Goal: Transaction & Acquisition: Purchase product/service

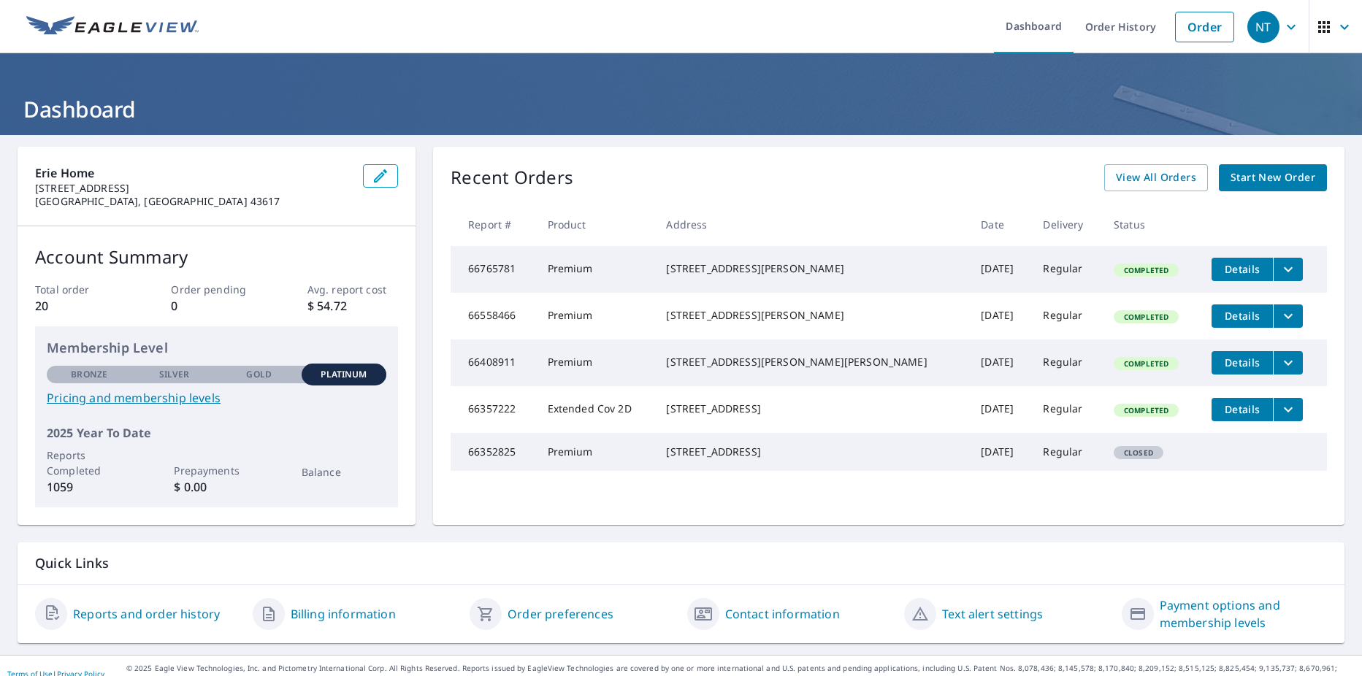
click at [1255, 181] on span "Start New Order" at bounding box center [1273, 178] width 85 height 18
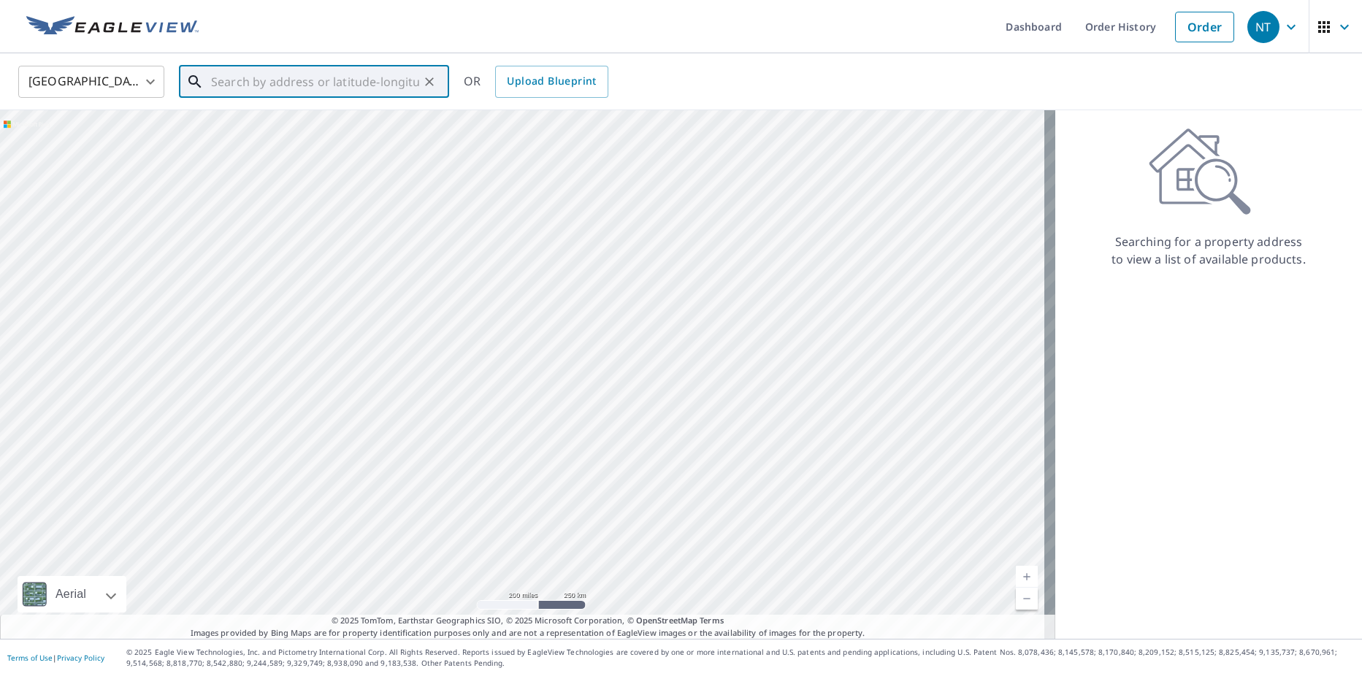
click at [248, 85] on input "text" at bounding box center [315, 81] width 208 height 41
paste input "[STREET_ADDRESS]"
click at [289, 126] on span "[STREET_ADDRESS]" at bounding box center [322, 124] width 229 height 18
type input "[STREET_ADDRESS][PERSON_NAME]"
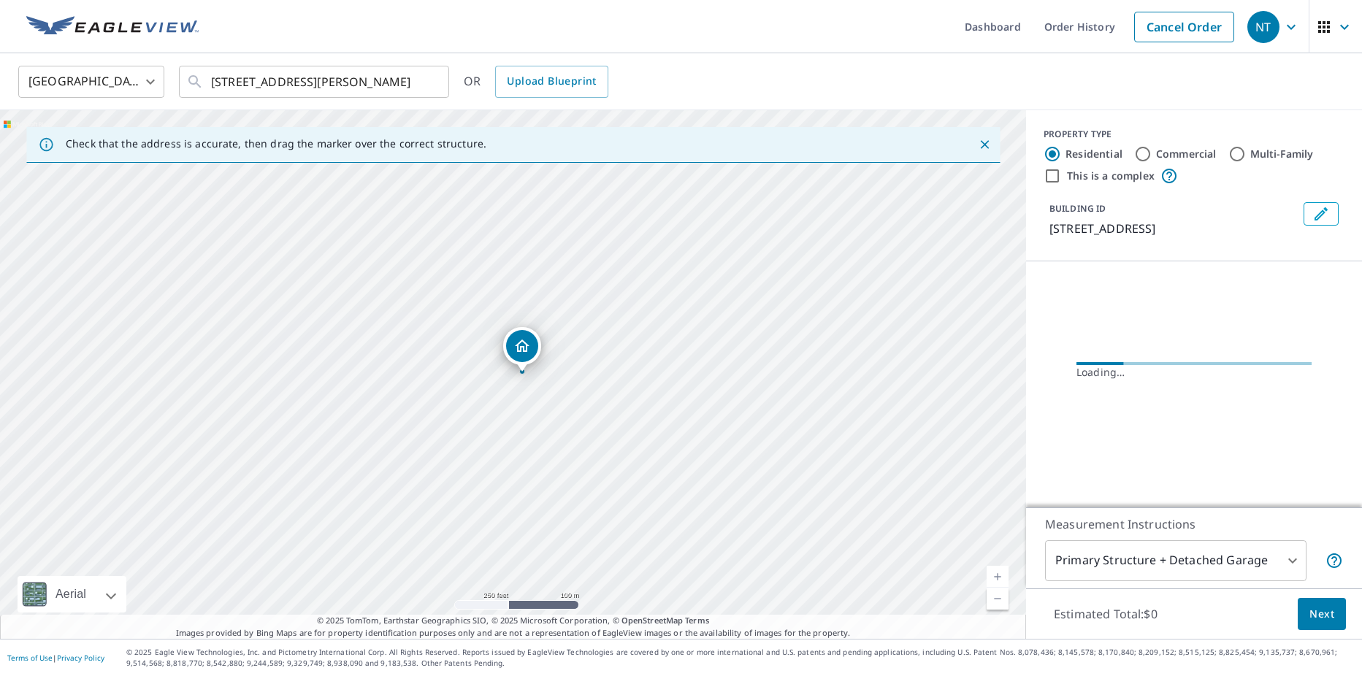
scroll to position [0, 0]
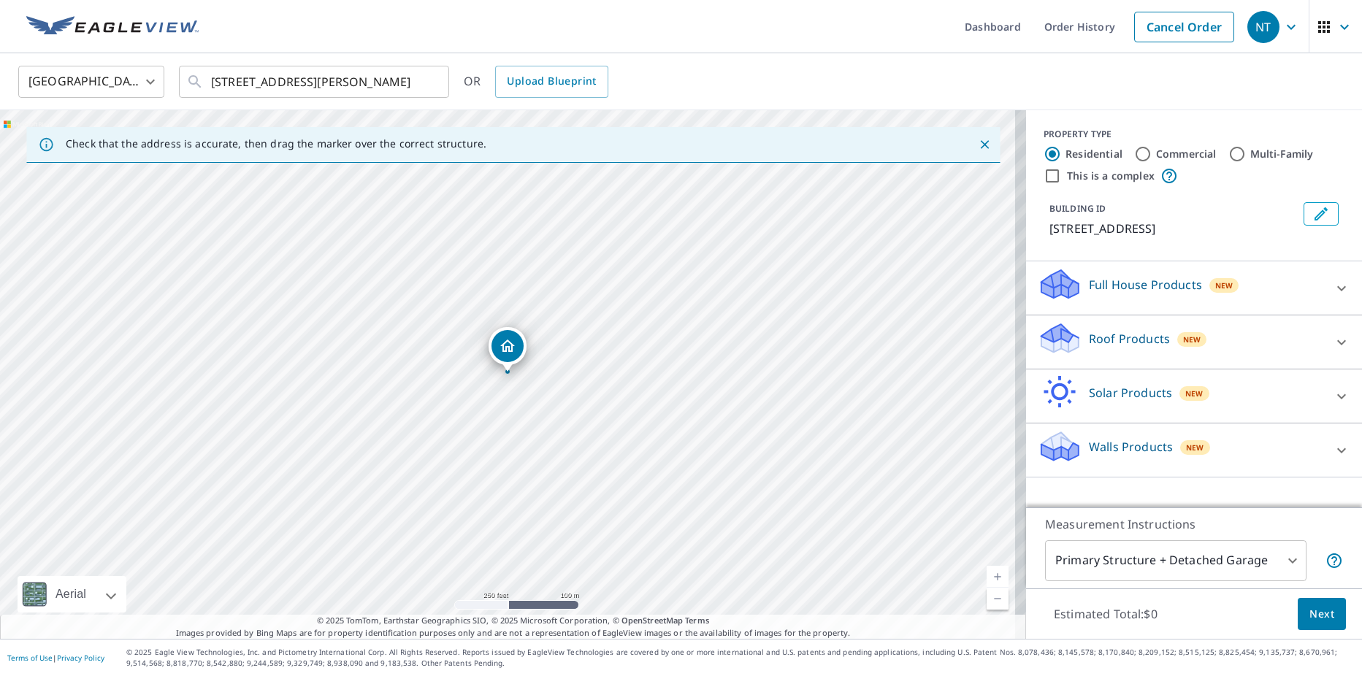
click at [507, 370] on div "Dropped pin, building 1, Residential property, 3318 Woodland Dr Edgewater, FL 3…" at bounding box center [507, 364] width 19 height 15
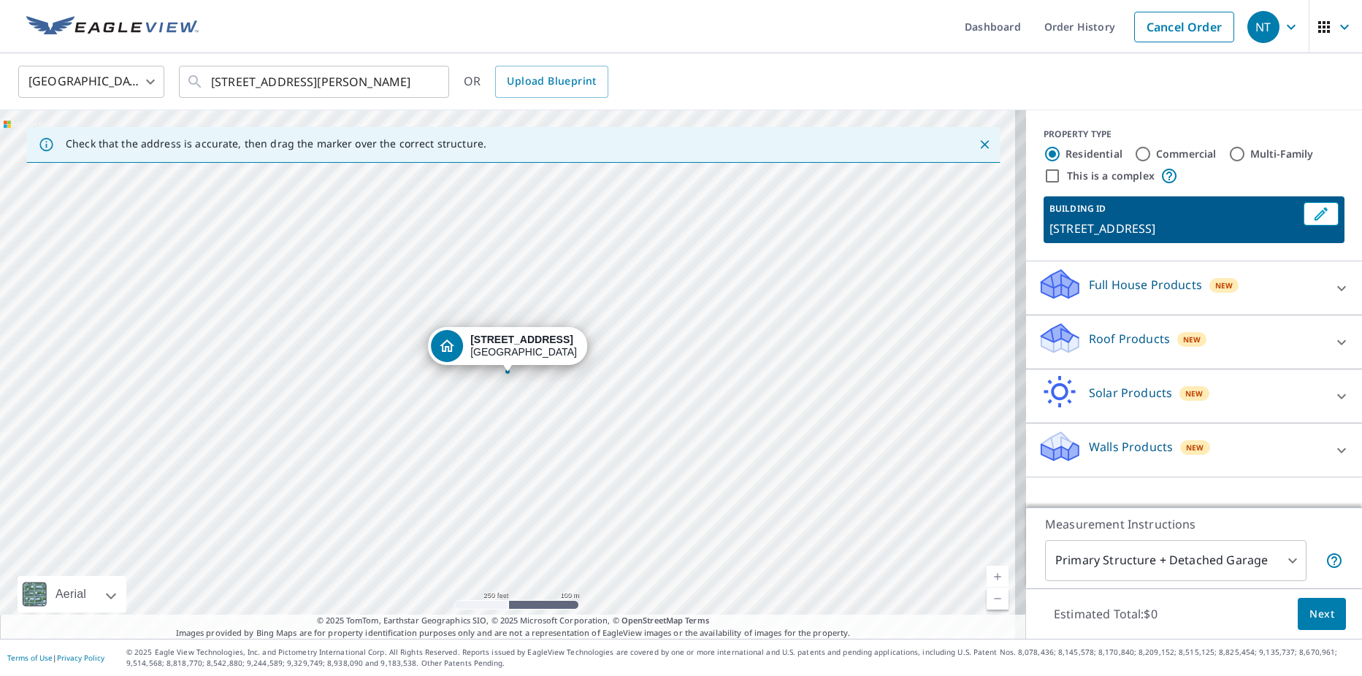
click at [1338, 341] on icon at bounding box center [1342, 342] width 9 height 5
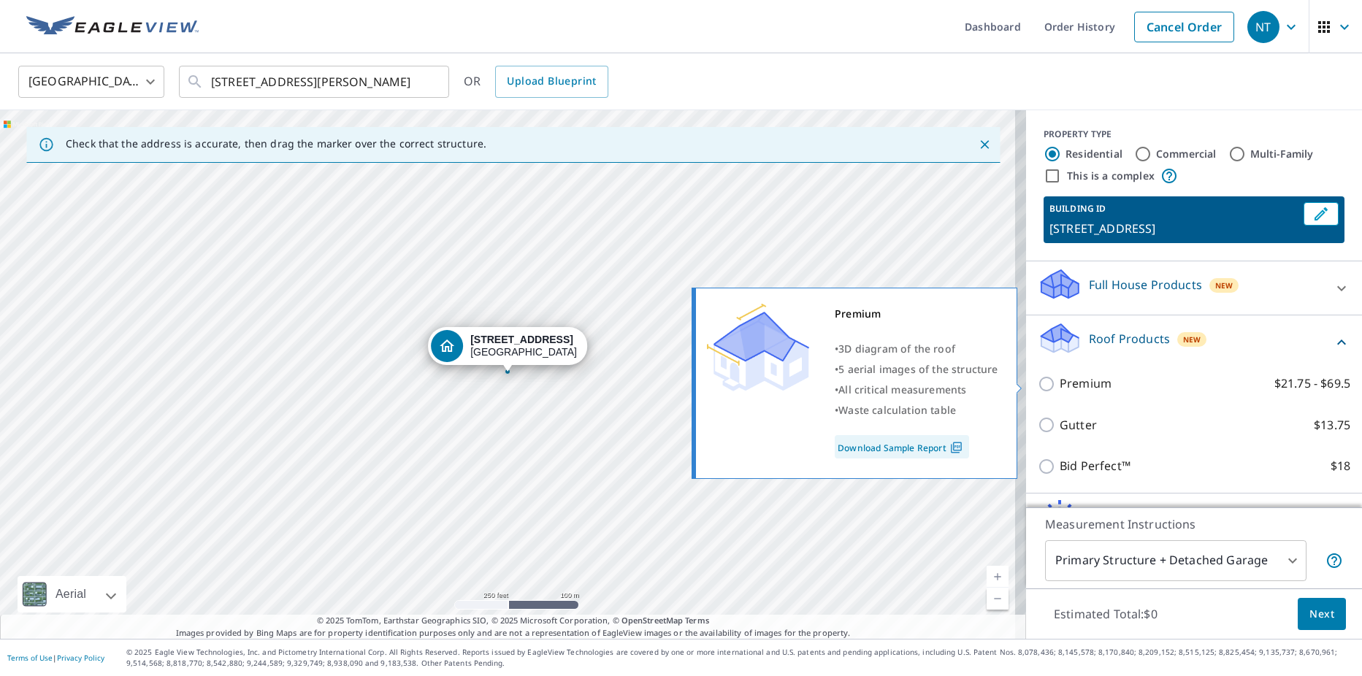
click at [1077, 387] on p "Premium" at bounding box center [1086, 384] width 52 height 18
click at [1060, 387] on input "Premium $21.75 - $69.5" at bounding box center [1049, 384] width 22 height 18
checkbox input "true"
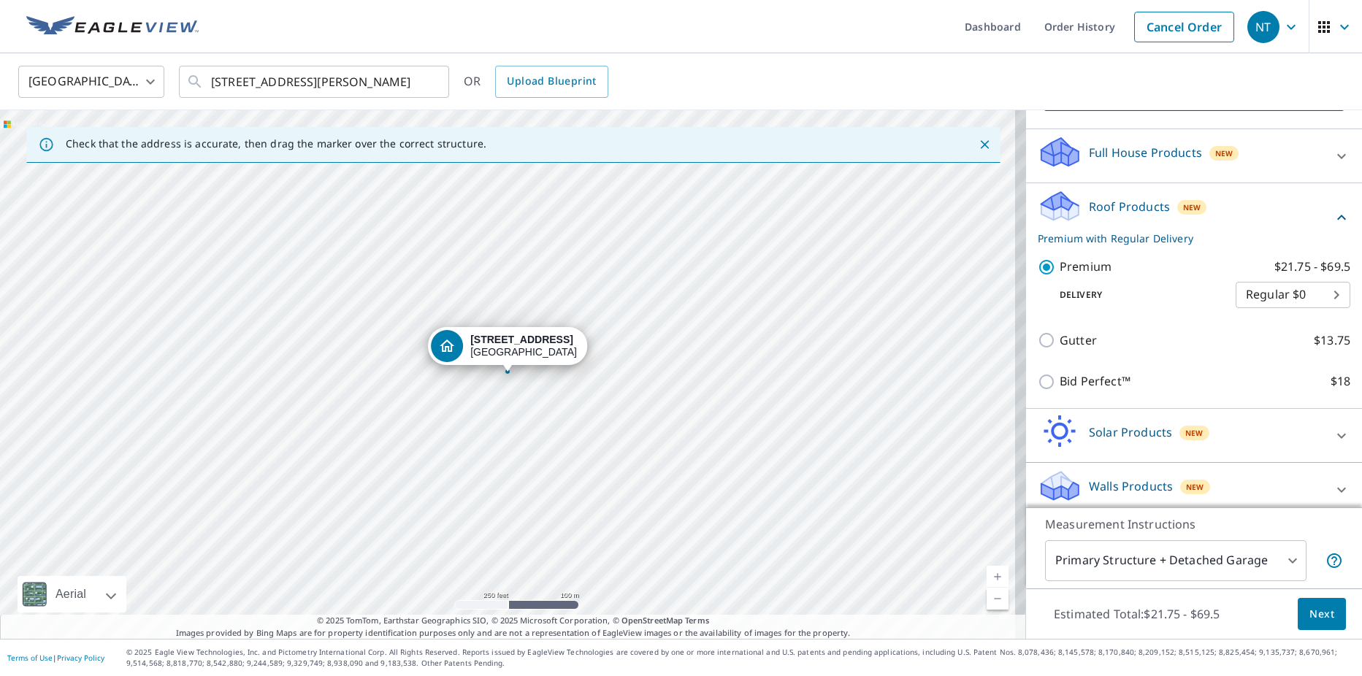
scroll to position [142, 0]
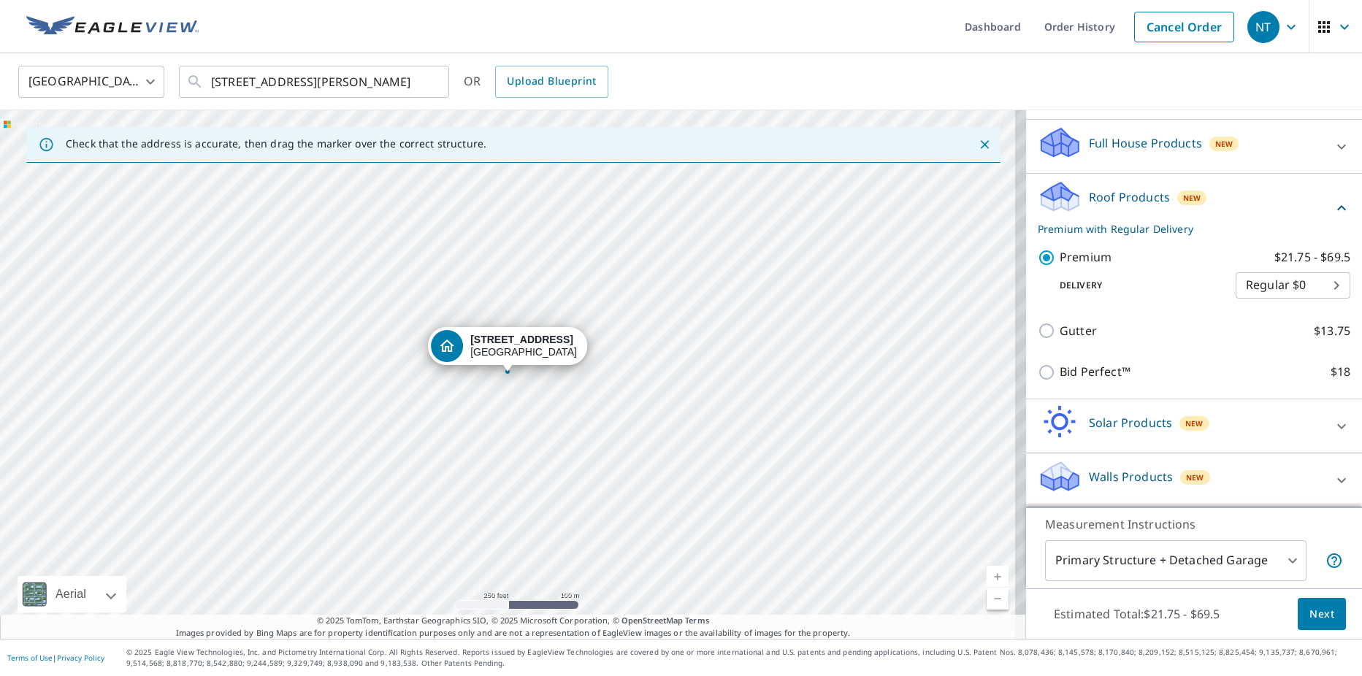
click at [1314, 609] on span "Next" at bounding box center [1322, 615] width 25 height 18
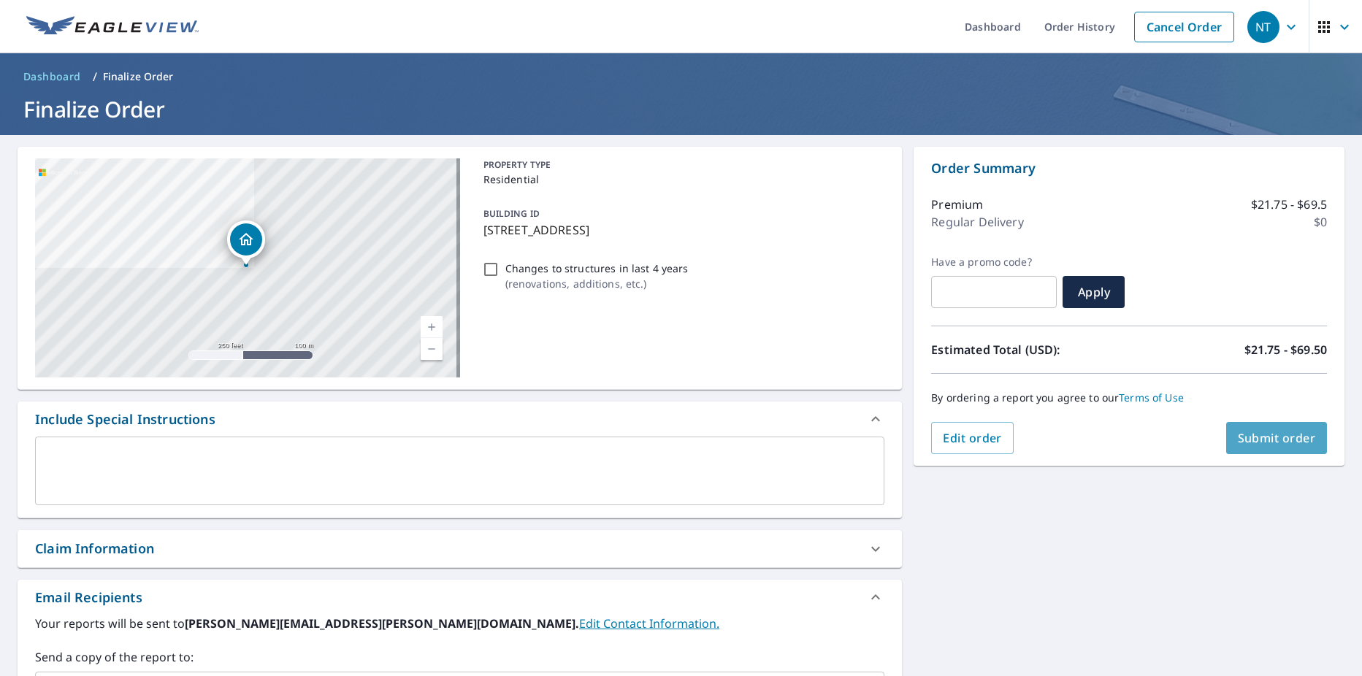
click at [1273, 441] on span "Submit order" at bounding box center [1277, 438] width 78 height 16
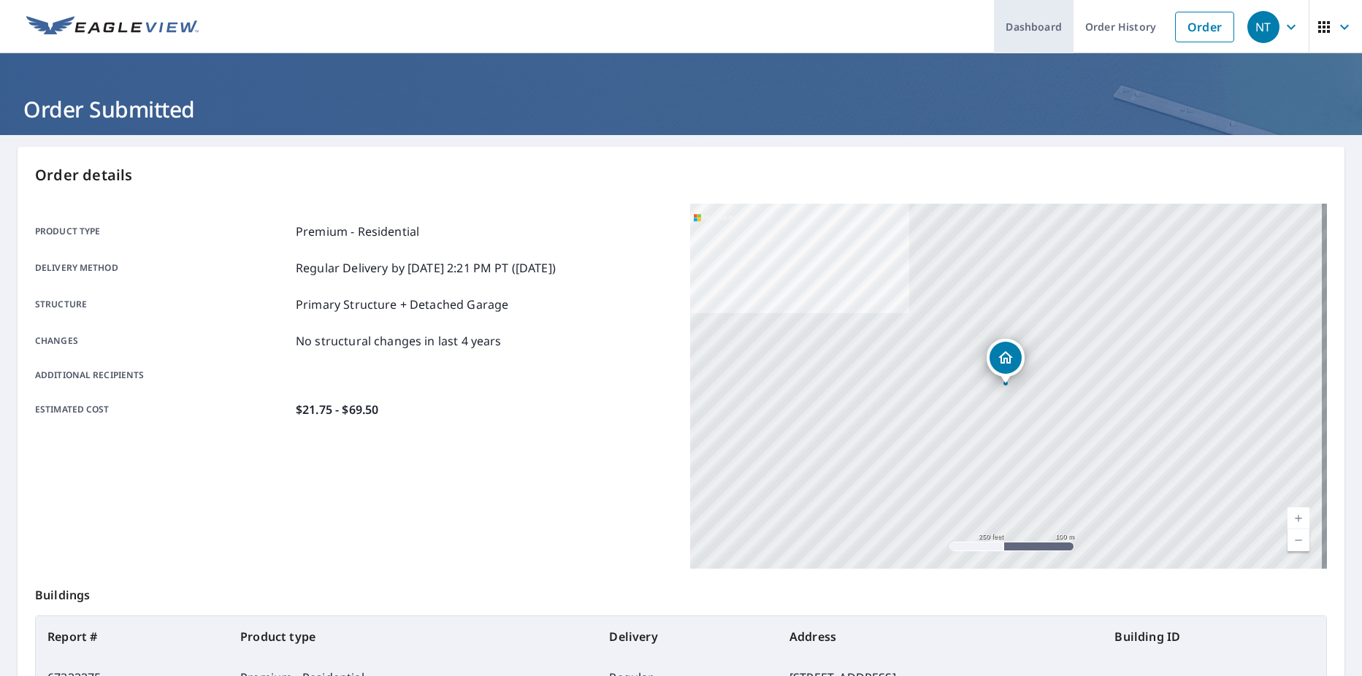
click at [1021, 26] on link "Dashboard" at bounding box center [1034, 26] width 80 height 53
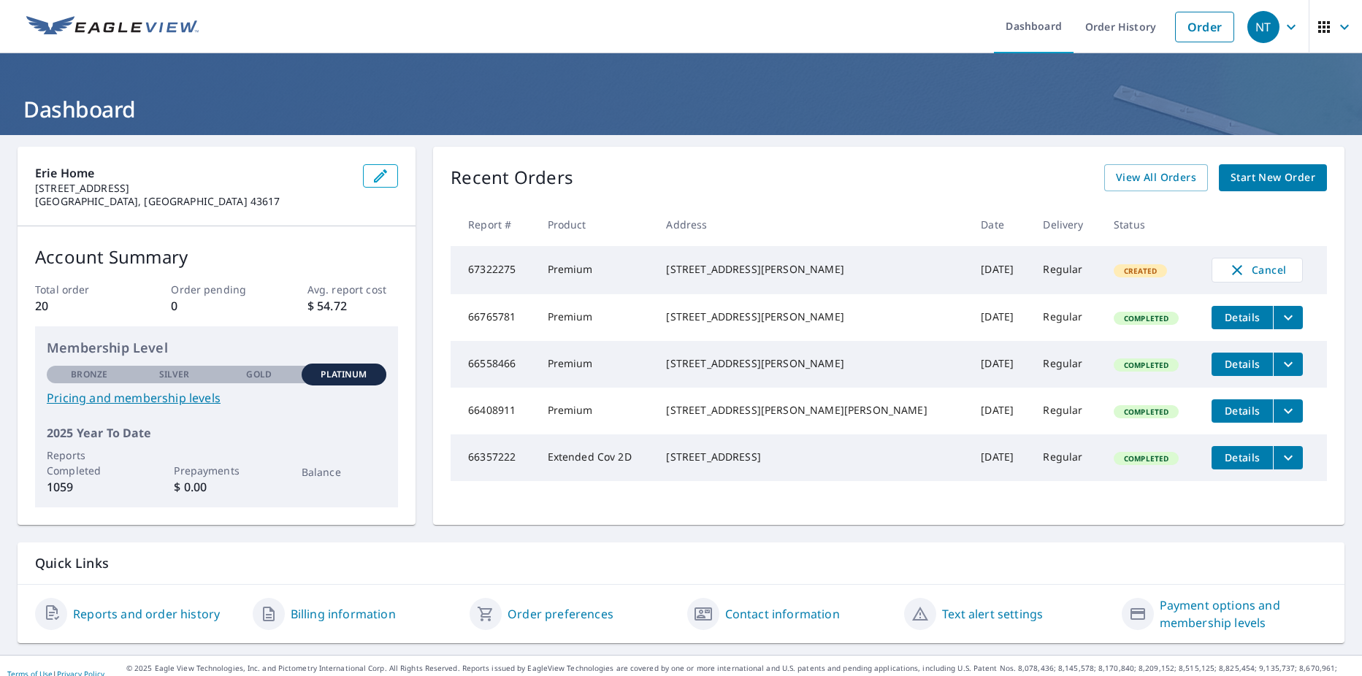
click at [1240, 181] on span "Start New Order" at bounding box center [1273, 178] width 85 height 18
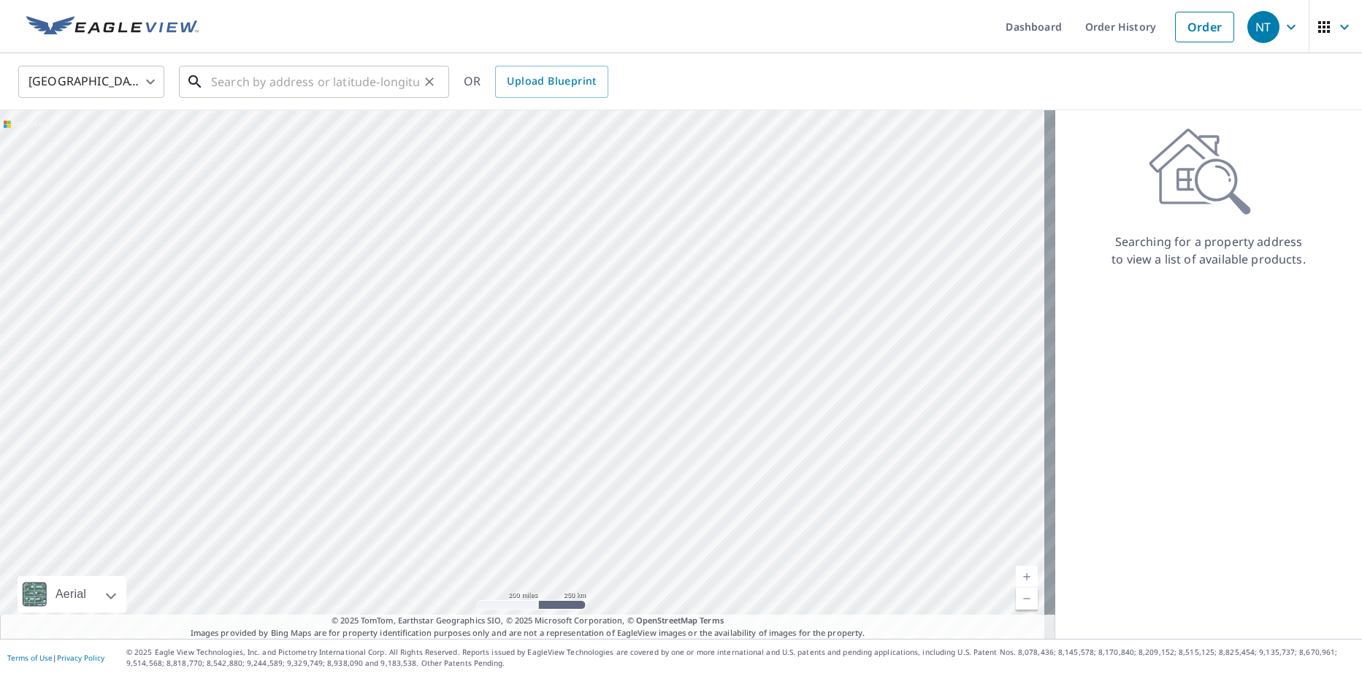
click at [239, 84] on input "text" at bounding box center [315, 81] width 208 height 41
paste input "[STREET_ADDRESS]"
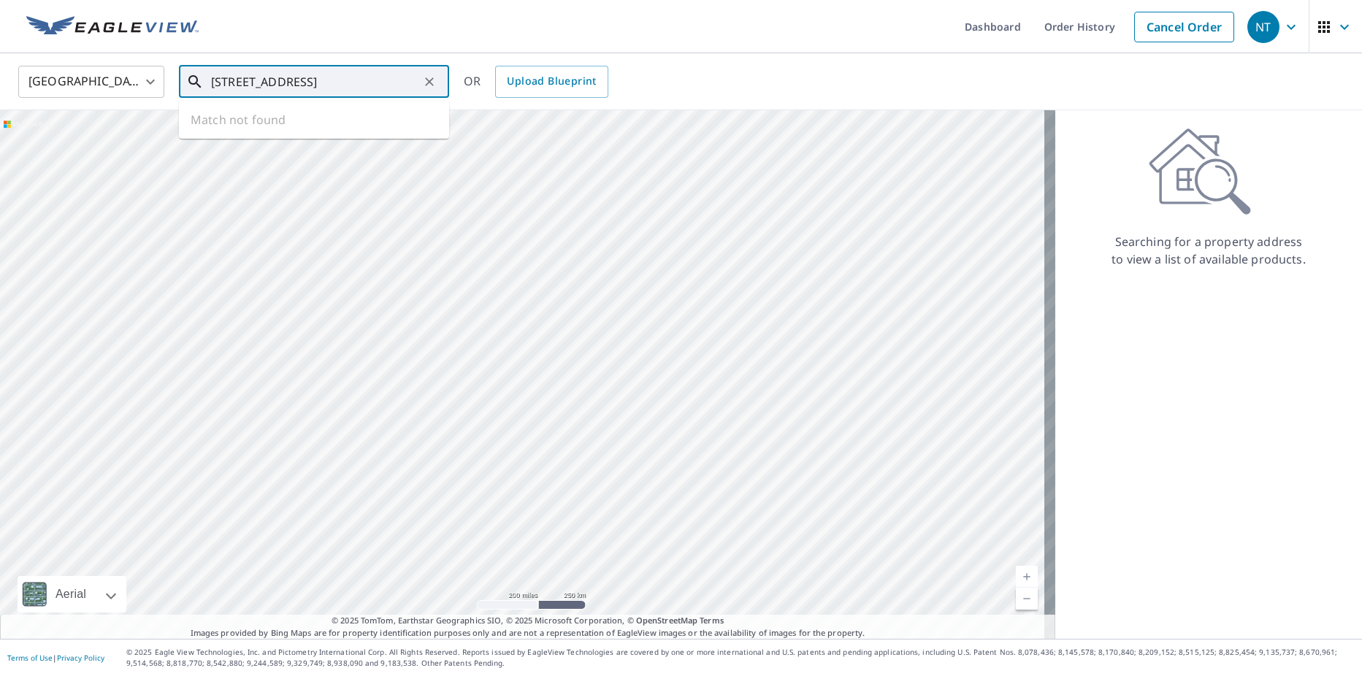
scroll to position [0, 66]
click at [232, 135] on p "[GEOGRAPHIC_DATA]" at bounding box center [322, 140] width 229 height 15
type input "[STREET_ADDRESS]"
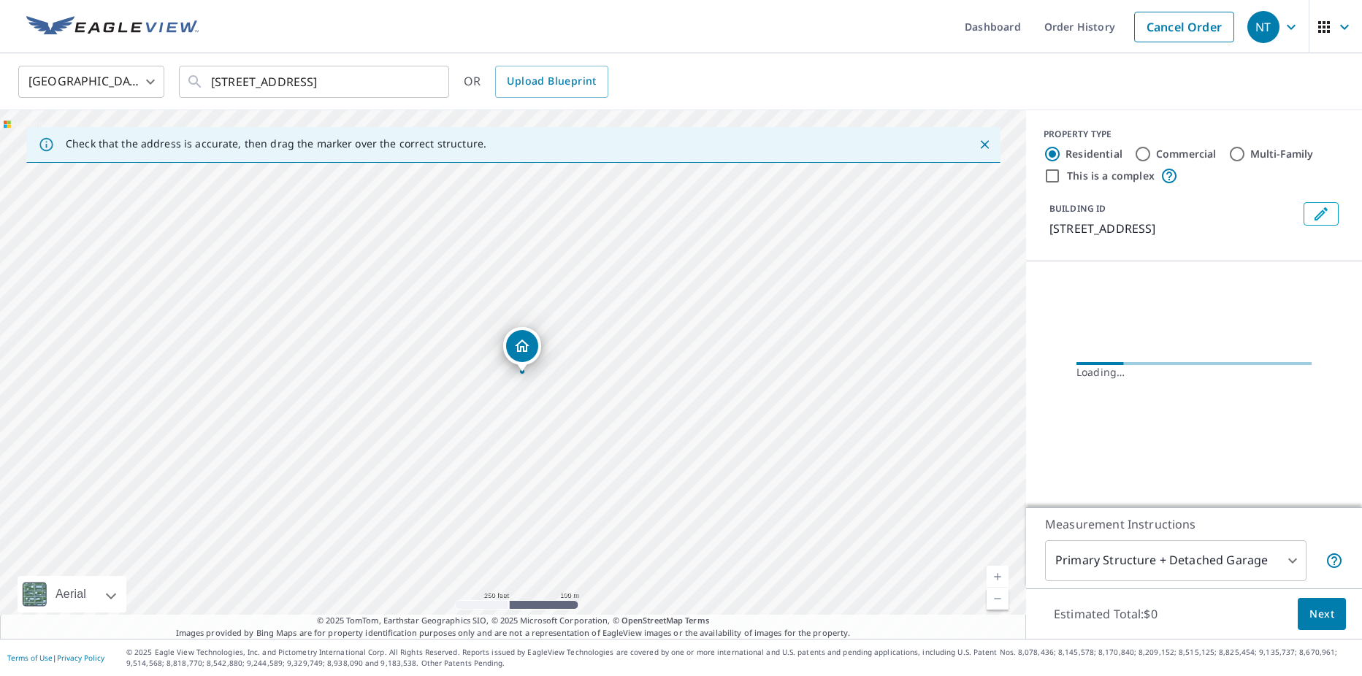
scroll to position [0, 0]
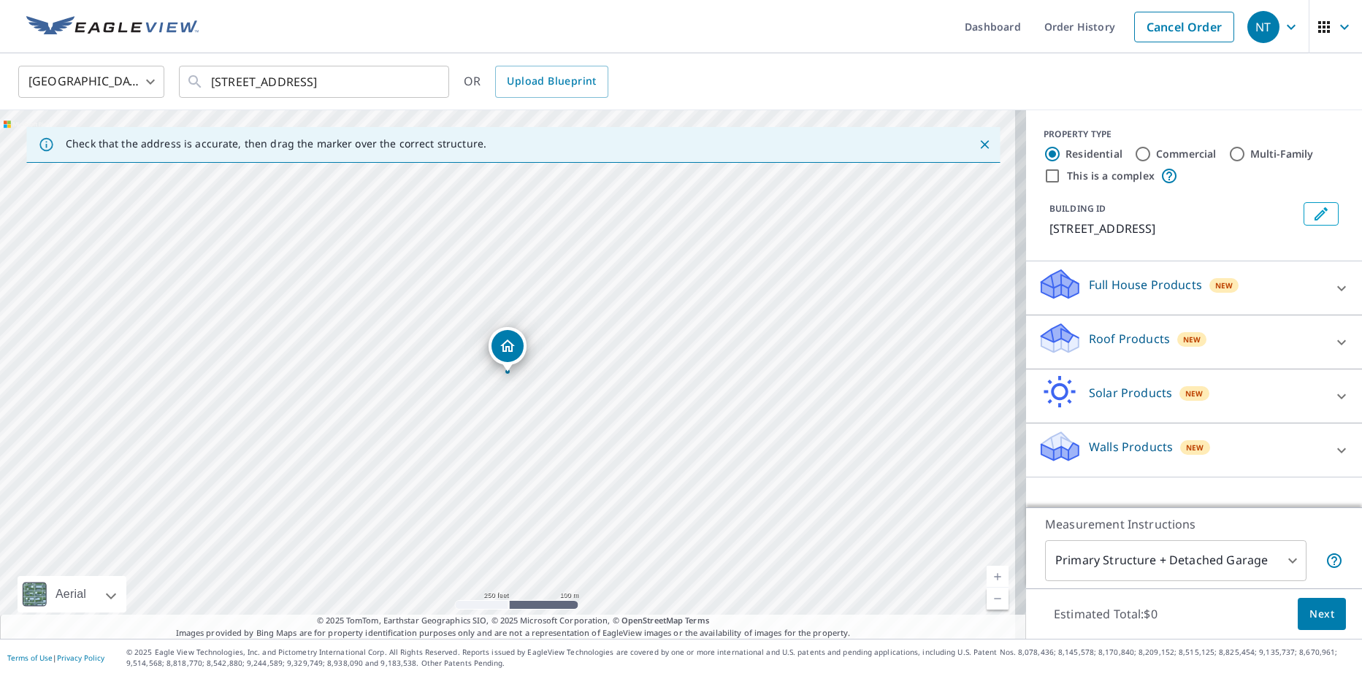
click at [507, 370] on div "Dropped pin, building 1, Residential property, 7540 S Village Sq Vero Beach, FL…" at bounding box center [507, 364] width 19 height 15
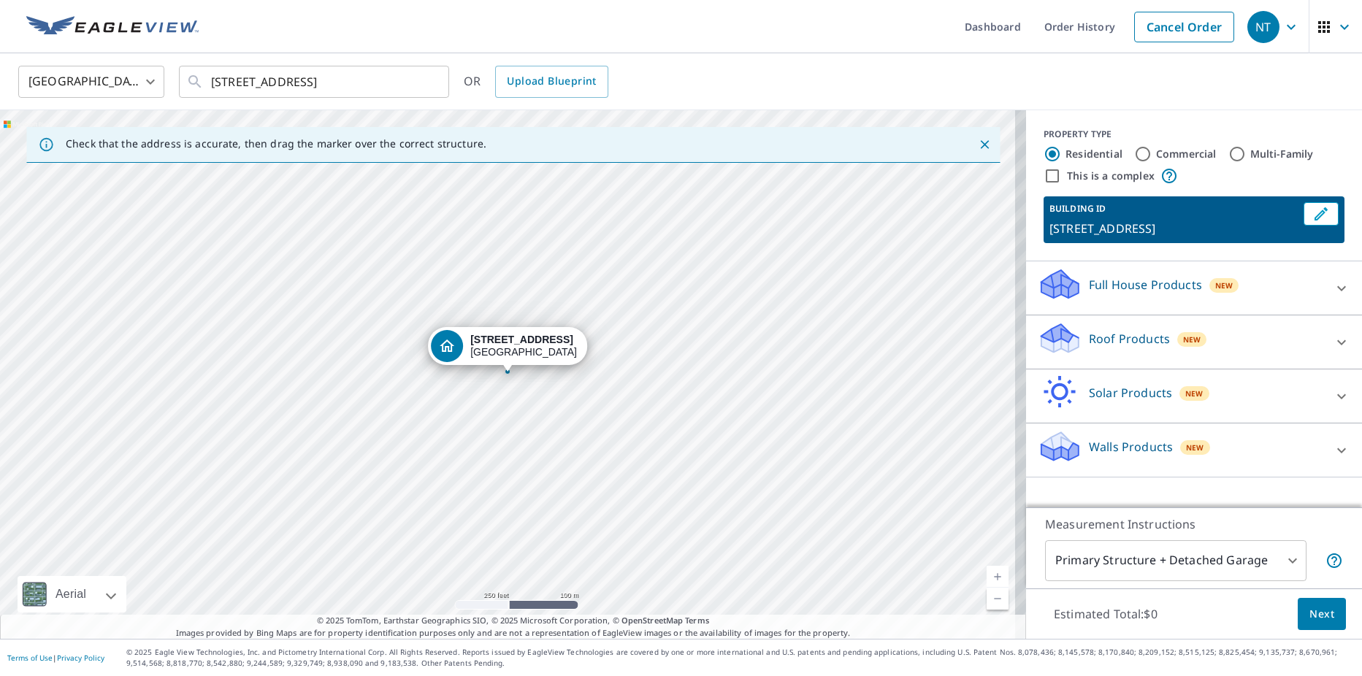
click at [1337, 343] on icon at bounding box center [1342, 343] width 18 height 18
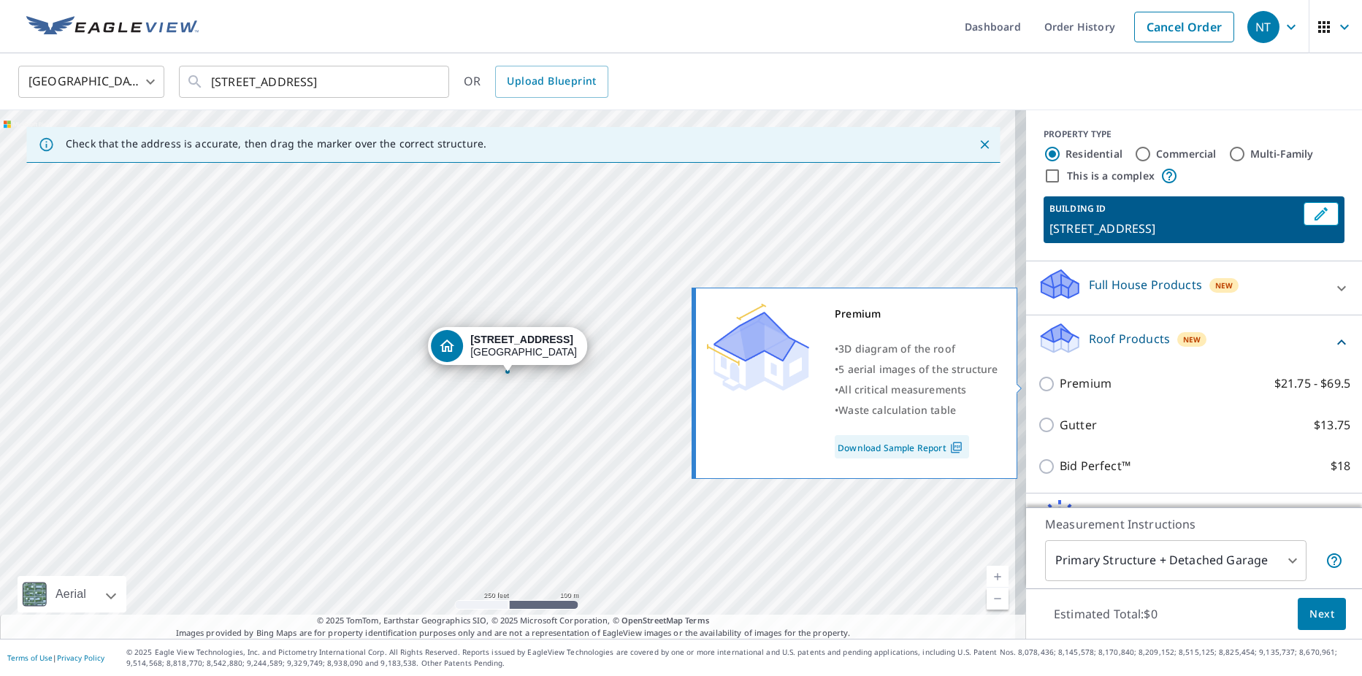
click at [1091, 384] on p "Premium" at bounding box center [1086, 384] width 52 height 18
click at [1060, 384] on input "Premium $21.75 - $69.5" at bounding box center [1049, 384] width 22 height 18
checkbox input "true"
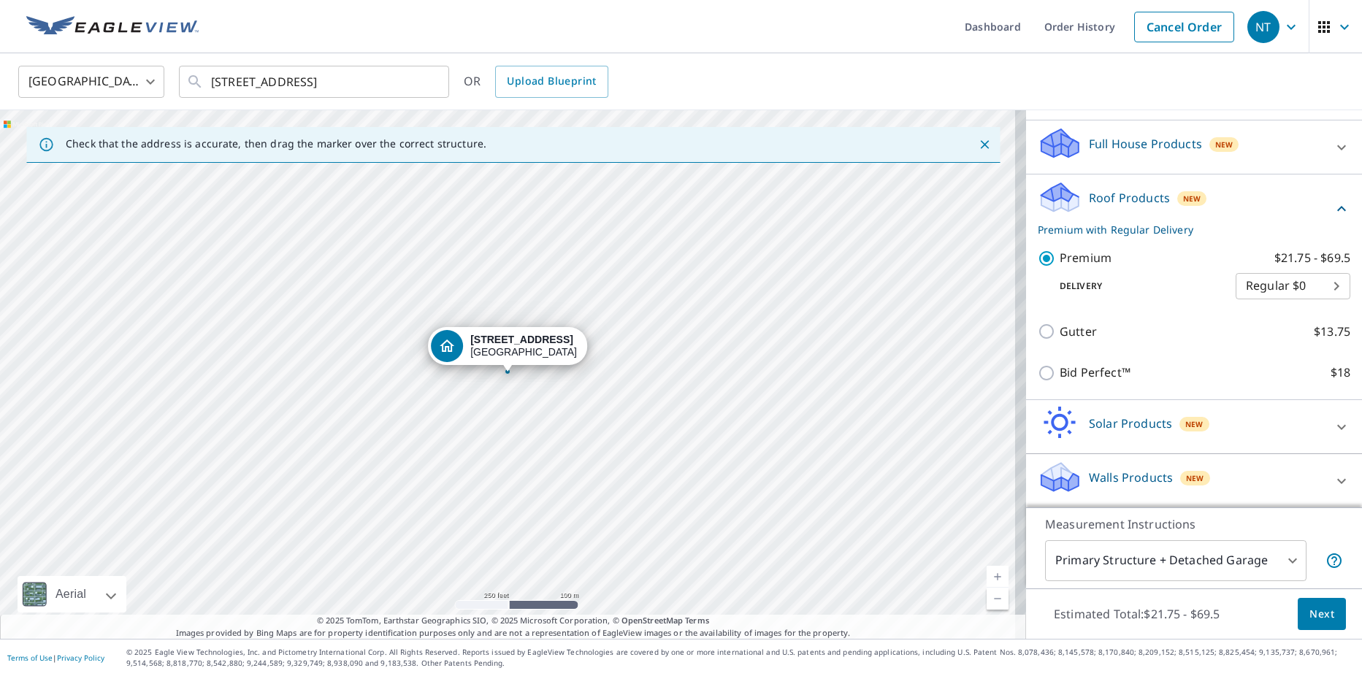
scroll to position [142, 0]
click at [1318, 613] on span "Next" at bounding box center [1322, 615] width 25 height 18
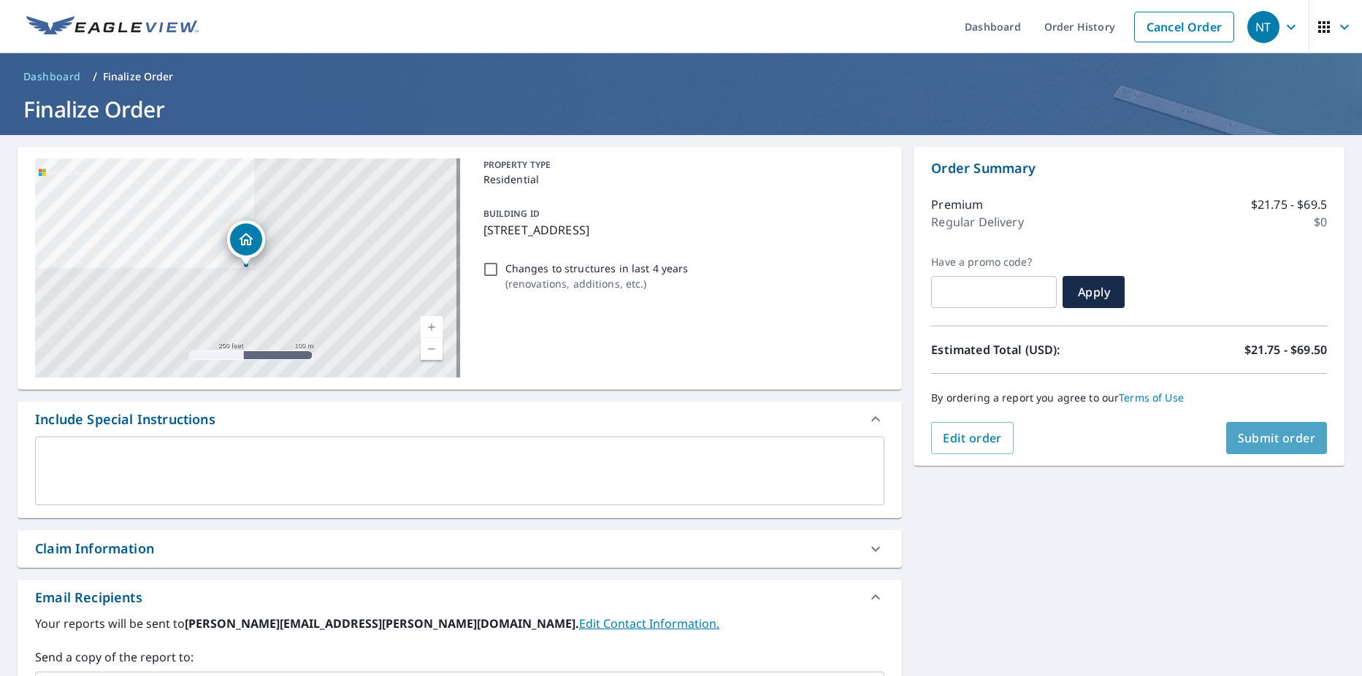
click at [1265, 436] on span "Submit order" at bounding box center [1277, 438] width 78 height 16
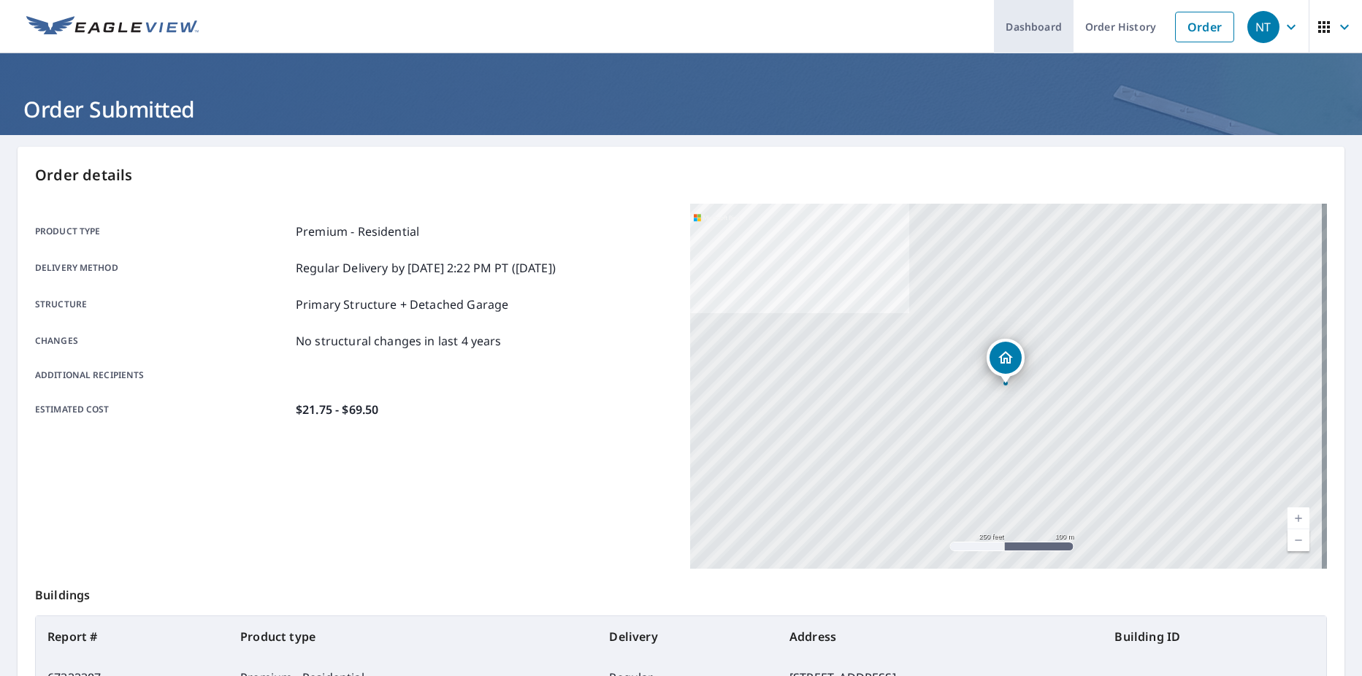
click at [1023, 28] on link "Dashboard" at bounding box center [1034, 26] width 80 height 53
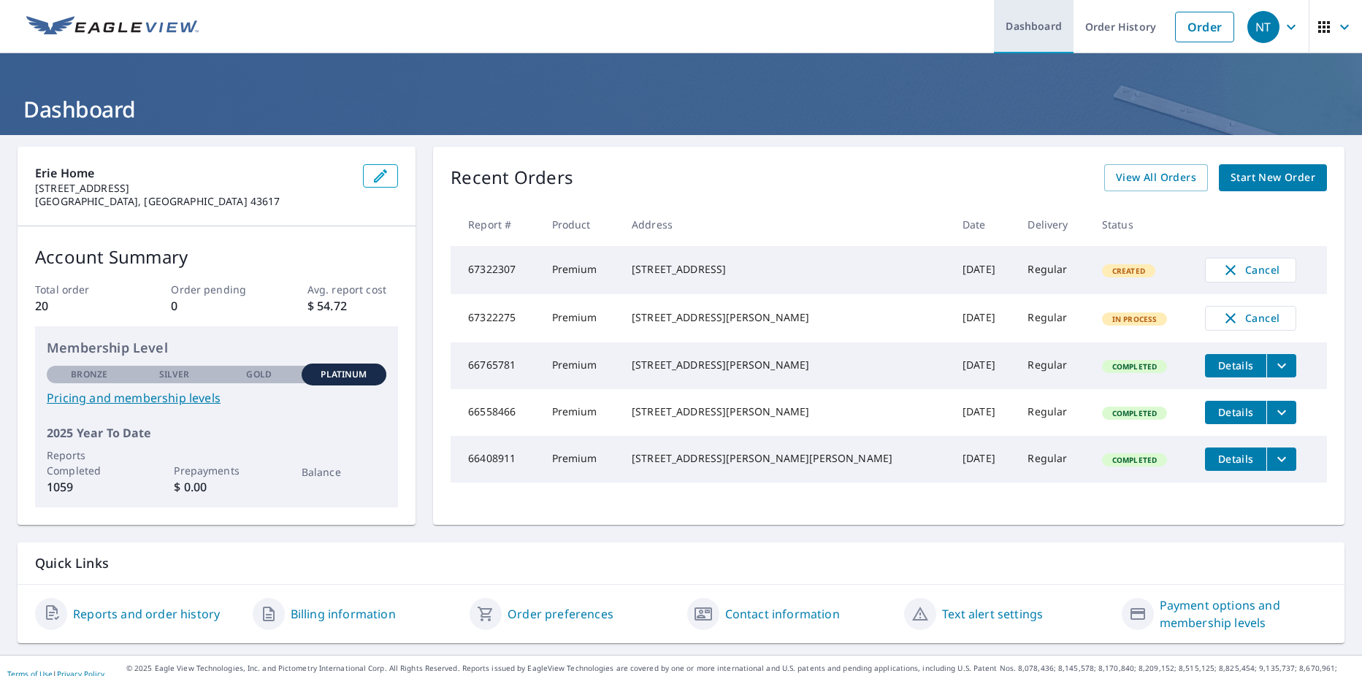
click at [1016, 23] on link "Dashboard" at bounding box center [1034, 26] width 80 height 53
click at [1028, 26] on link "Dashboard" at bounding box center [1034, 26] width 80 height 53
click at [1140, 177] on span "View All Orders" at bounding box center [1156, 178] width 80 height 18
